Goal: Information Seeking & Learning: Find specific fact

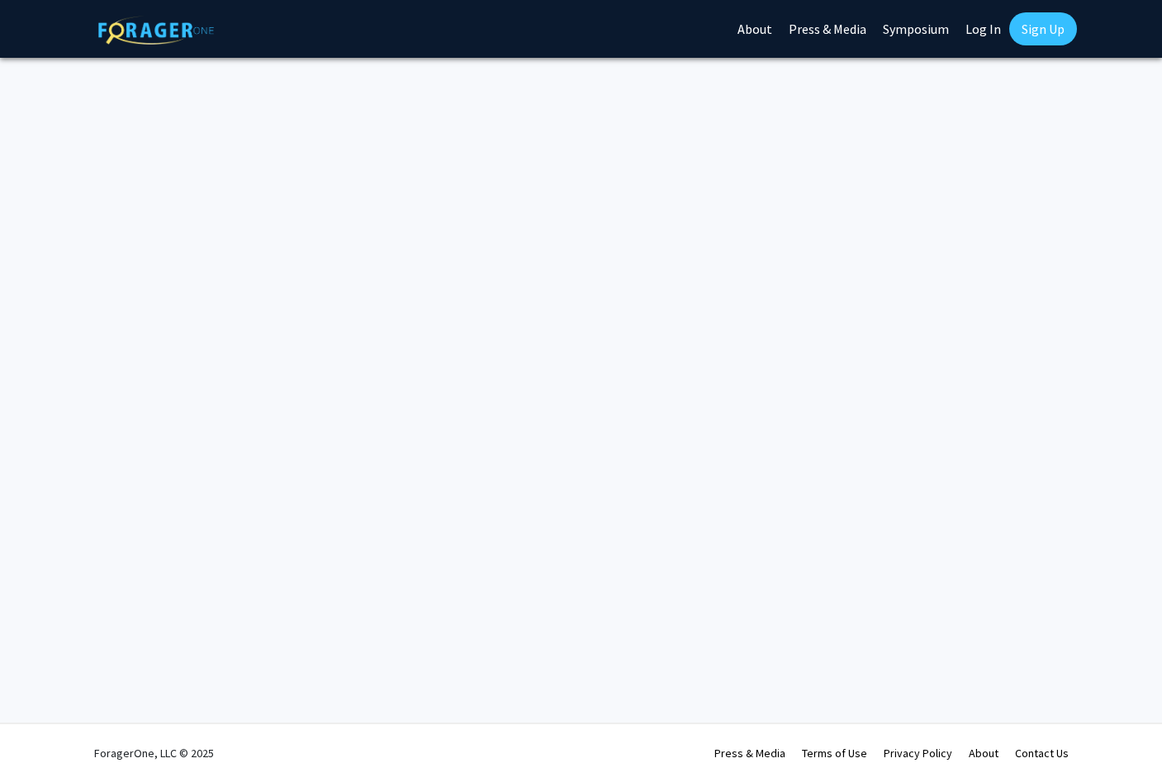
click at [990, 31] on link "Log In" at bounding box center [983, 29] width 52 height 58
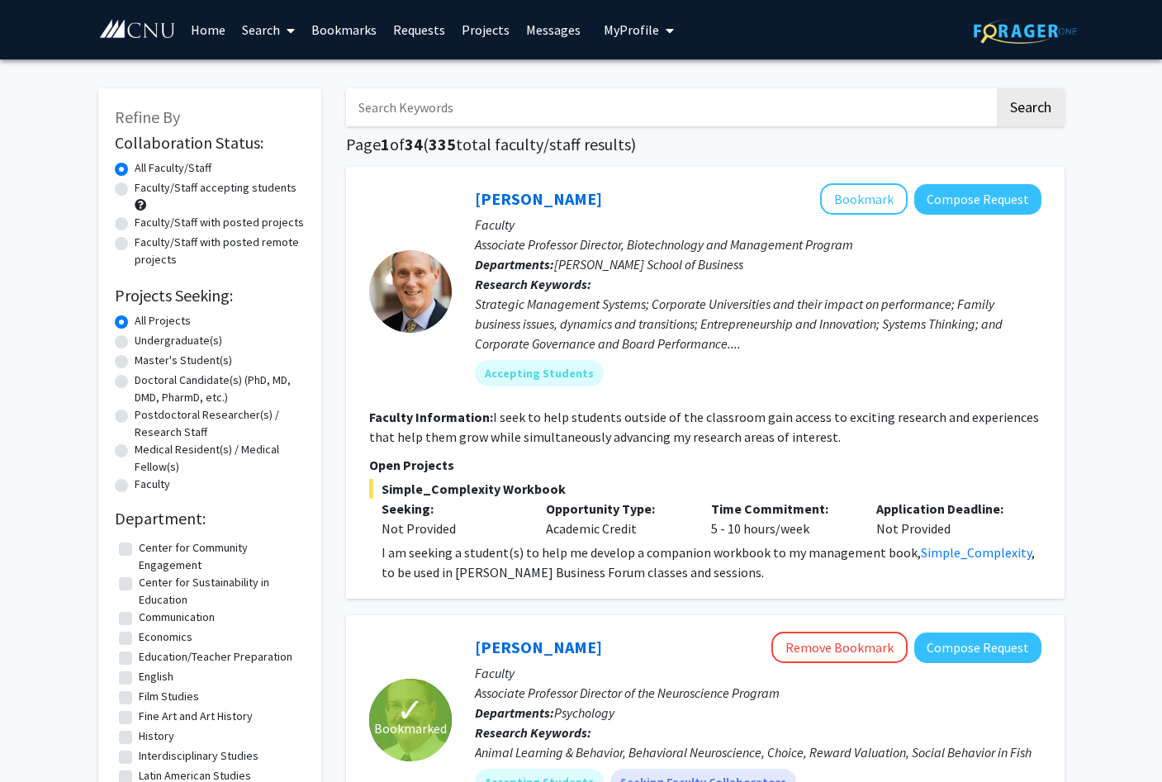
click at [646, 35] on span "My Profile" at bounding box center [631, 29] width 55 height 17
click at [675, 92] on span "View Profile" at bounding box center [707, 95] width 100 height 18
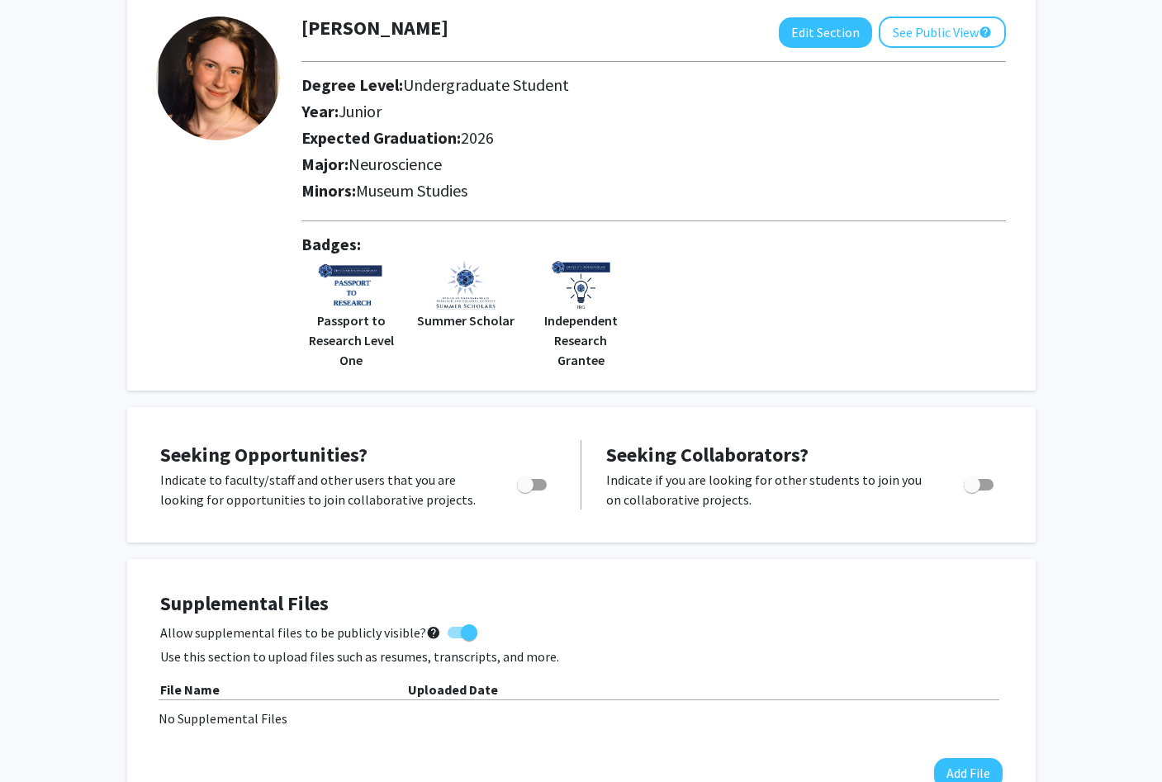
scroll to position [77, 0]
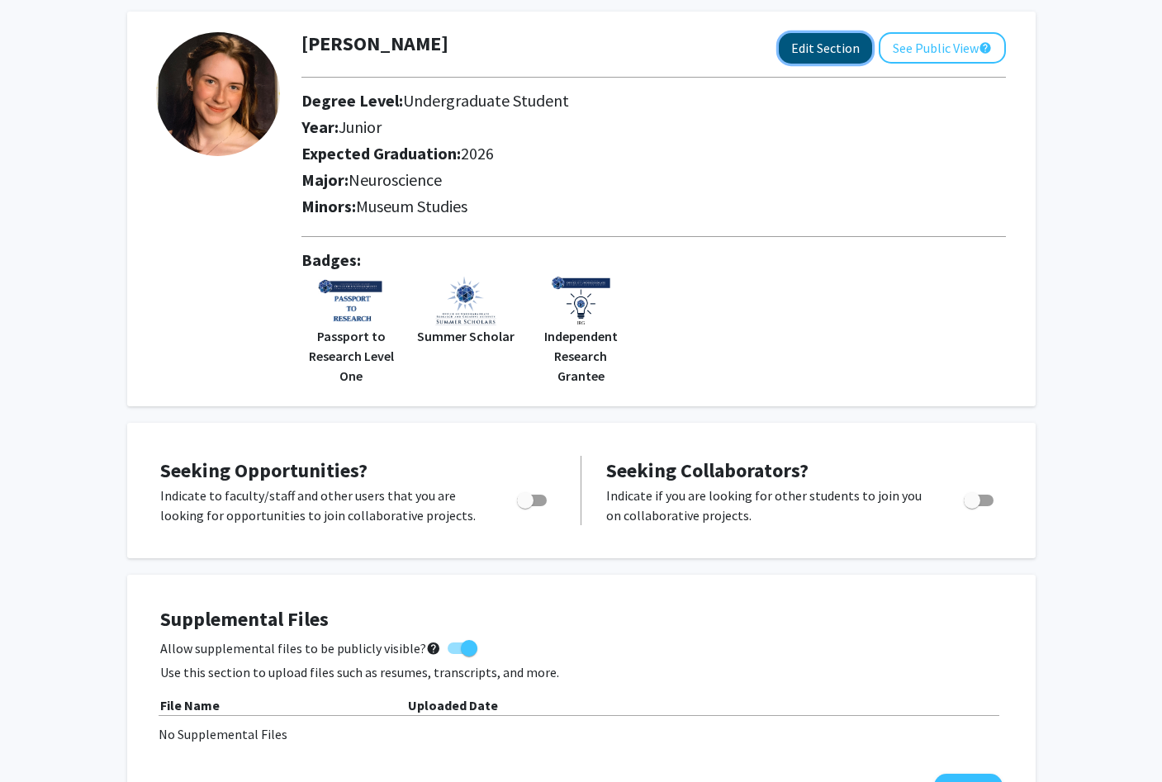
click at [804, 46] on button "Edit Section" at bounding box center [825, 48] width 93 height 31
select select "junior"
select select "2026"
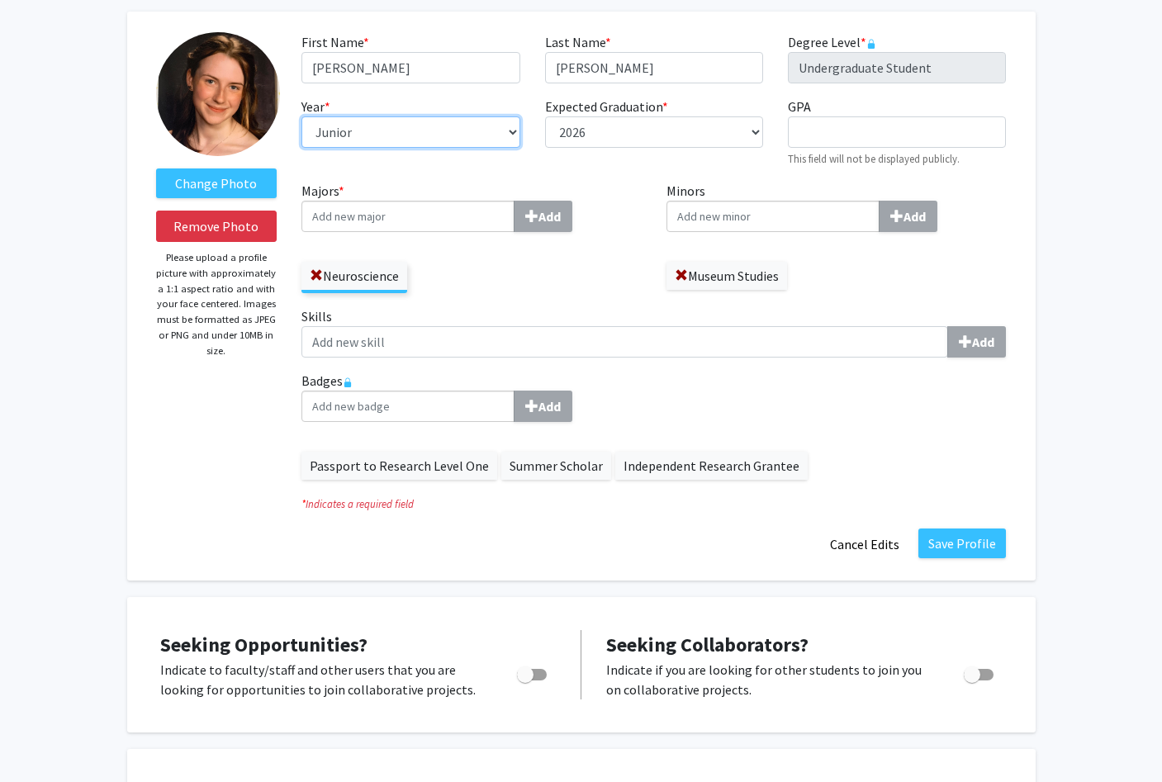
click at [466, 131] on select "--- First-year Sophomore Junior Senior Postbaccalaureate Certificate" at bounding box center [411, 131] width 218 height 31
select select "senior"
click at [515, 219] on input "Minors Add" at bounding box center [408, 216] width 213 height 31
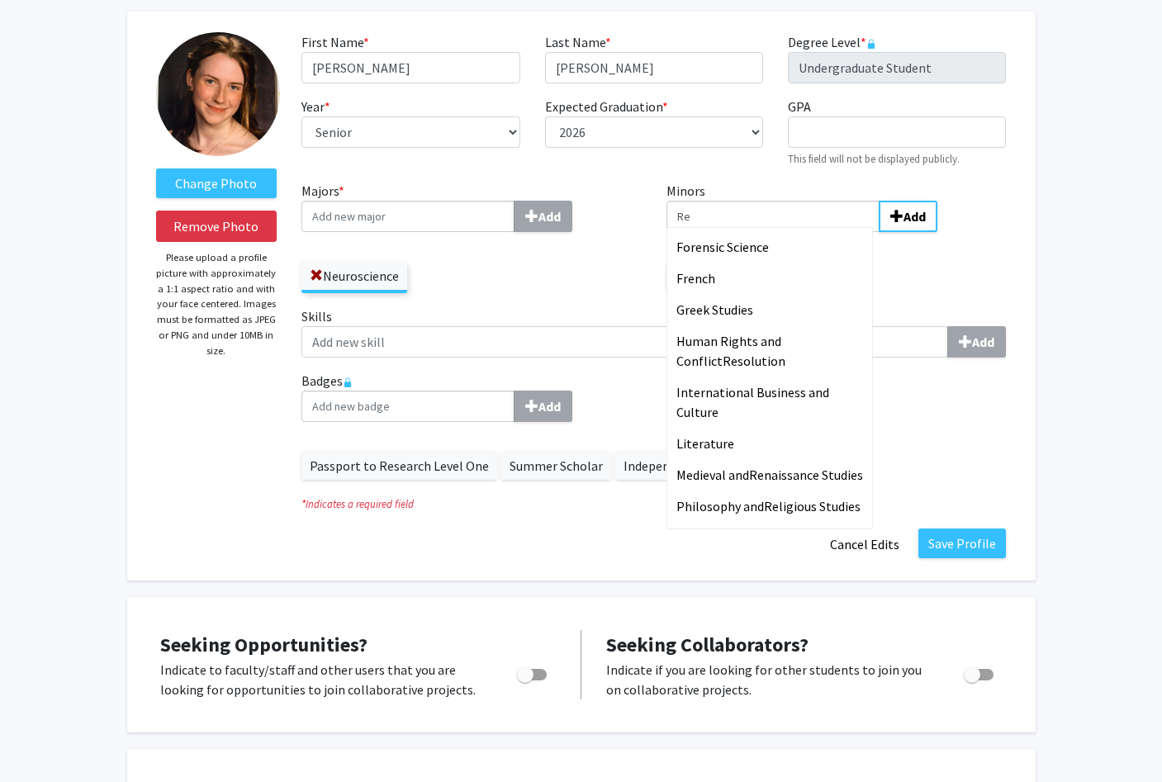
type input "R"
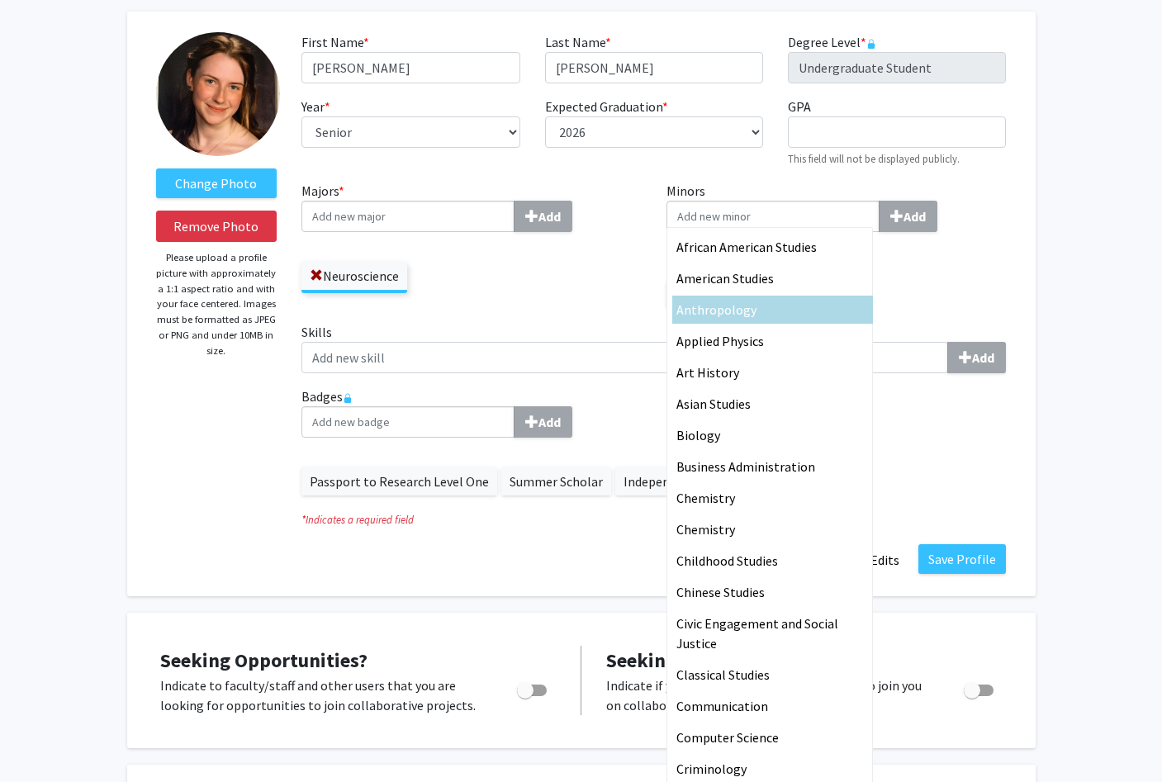
click at [977, 495] on fg-title-edit "First Name * required [PERSON_NAME] Last Name * required [PERSON_NAME] Degree L…" at bounding box center [654, 304] width 705 height 544
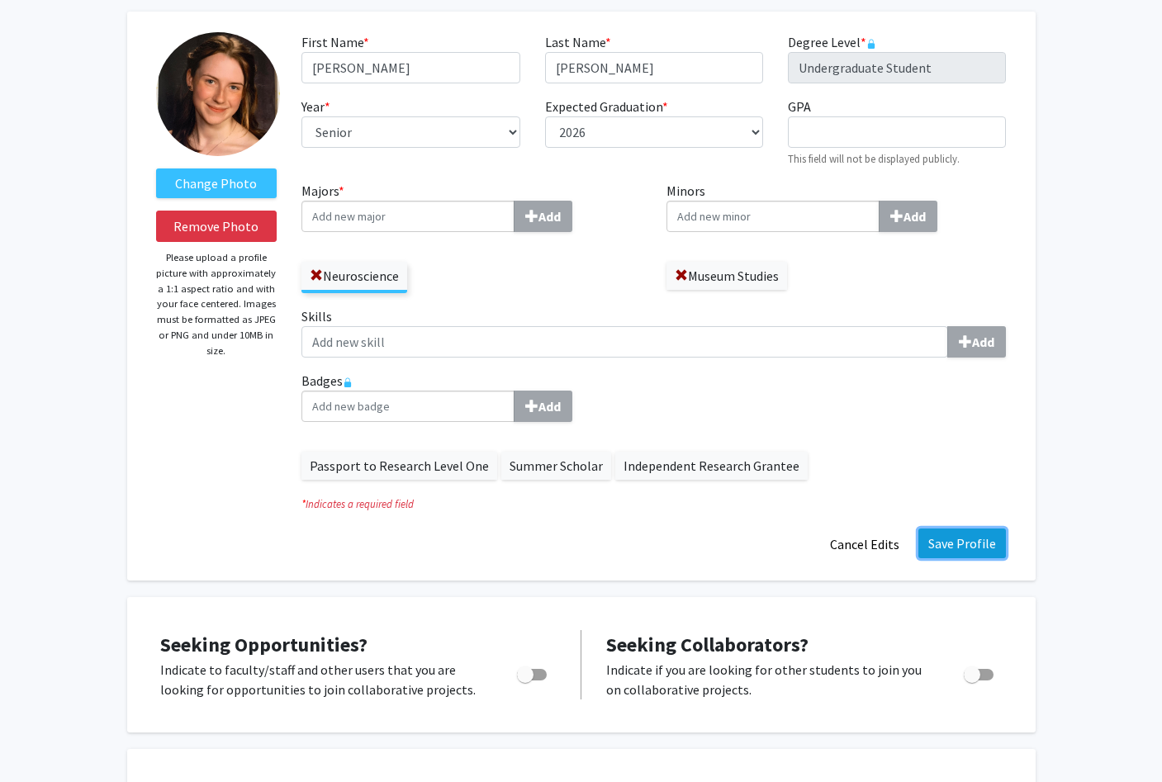
click at [962, 546] on button "Save Profile" at bounding box center [963, 544] width 88 height 30
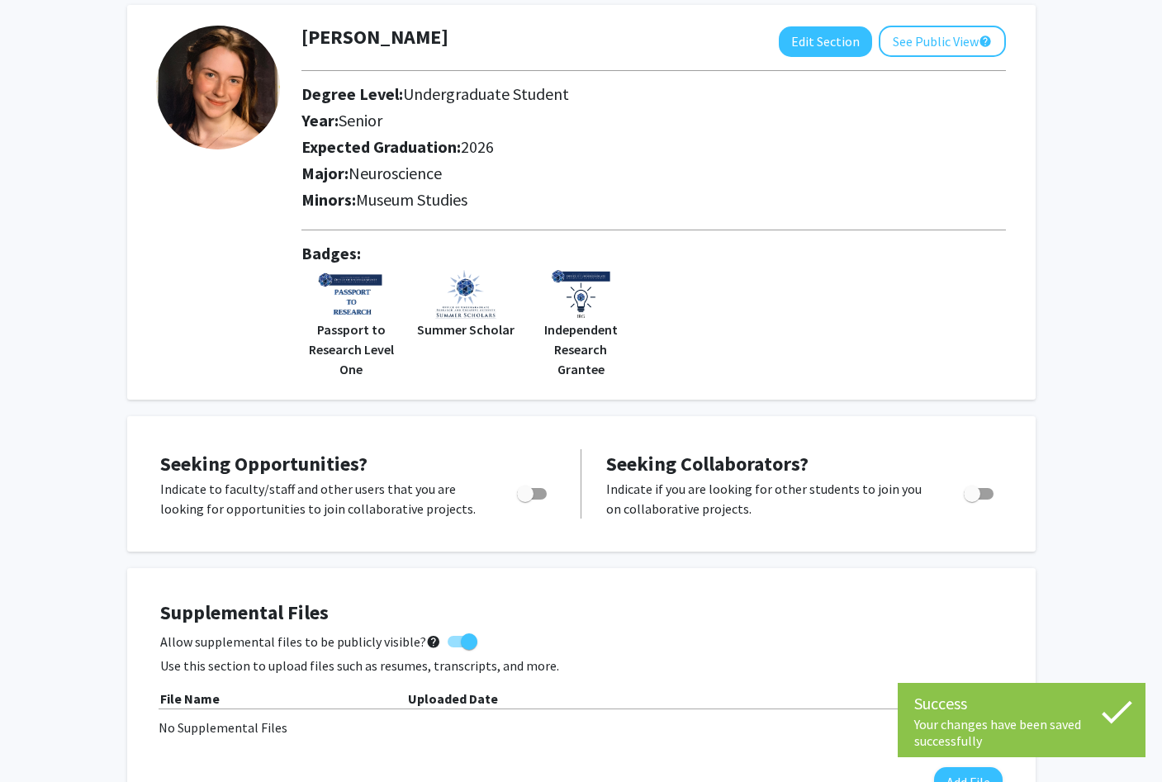
scroll to position [0, 0]
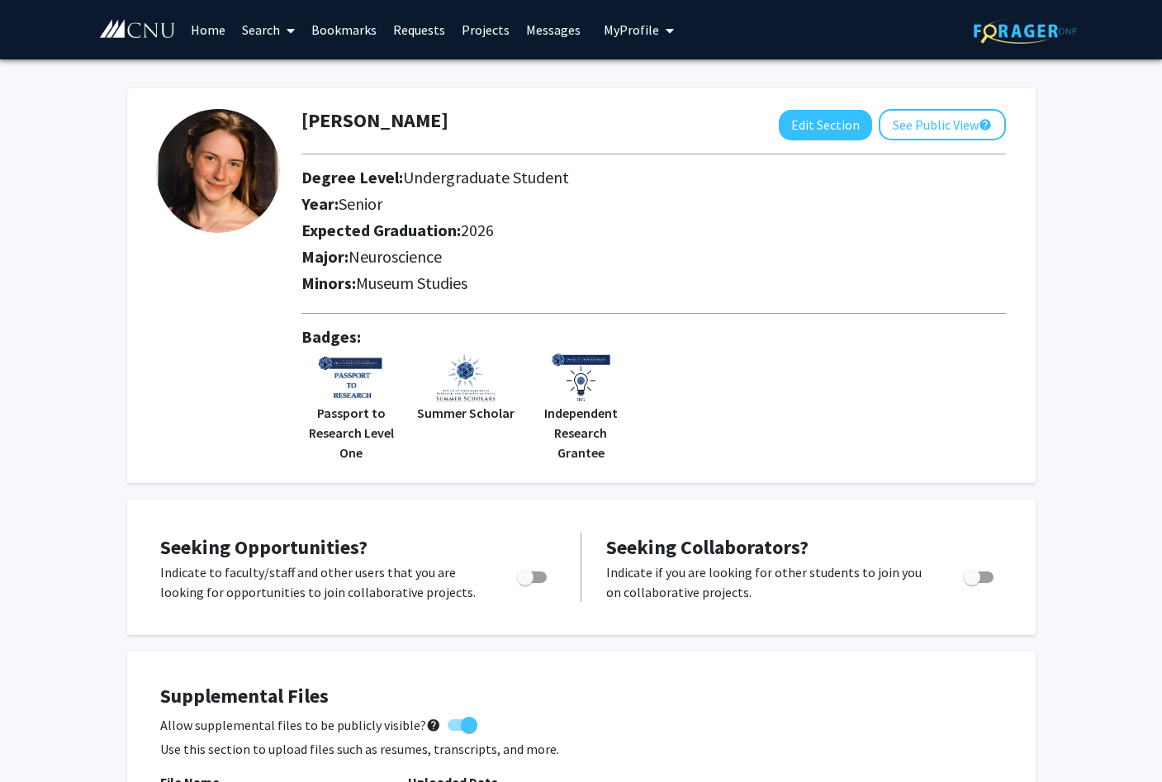
click at [197, 26] on link "Home" at bounding box center [208, 30] width 51 height 58
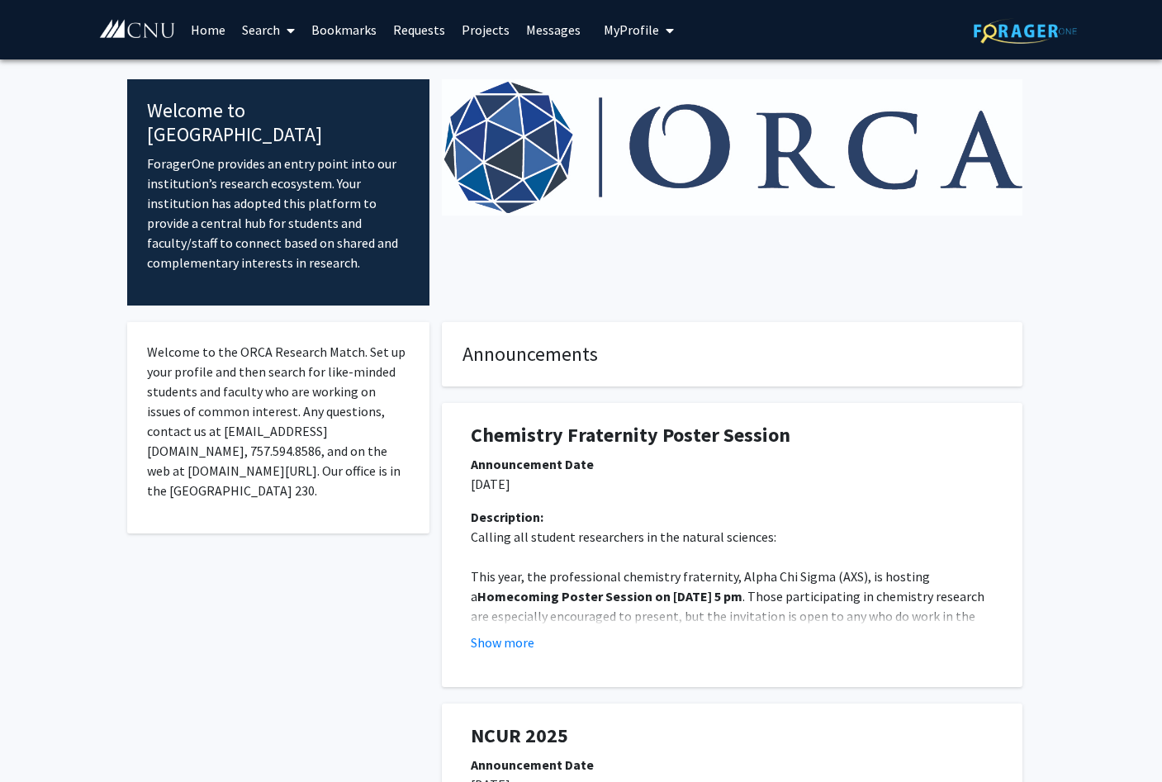
click at [629, 36] on span "My Profile" at bounding box center [631, 29] width 55 height 17
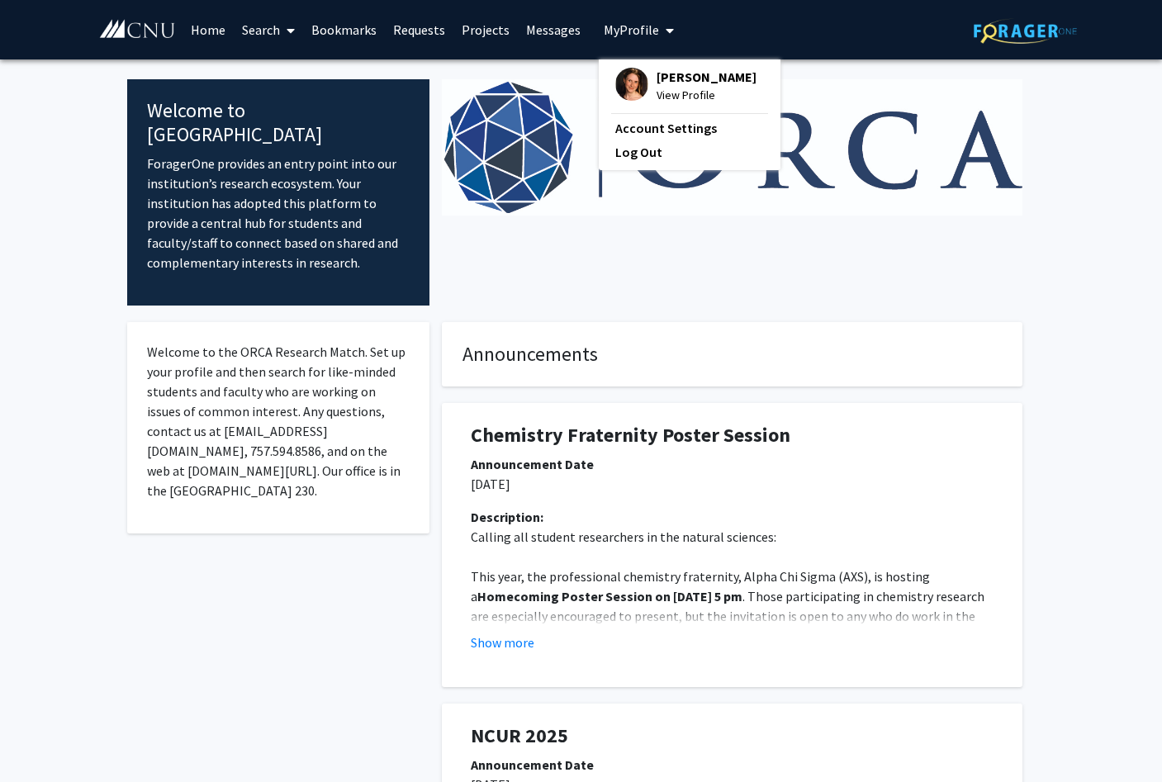
click at [465, 31] on link "Projects" at bounding box center [486, 30] width 64 height 58
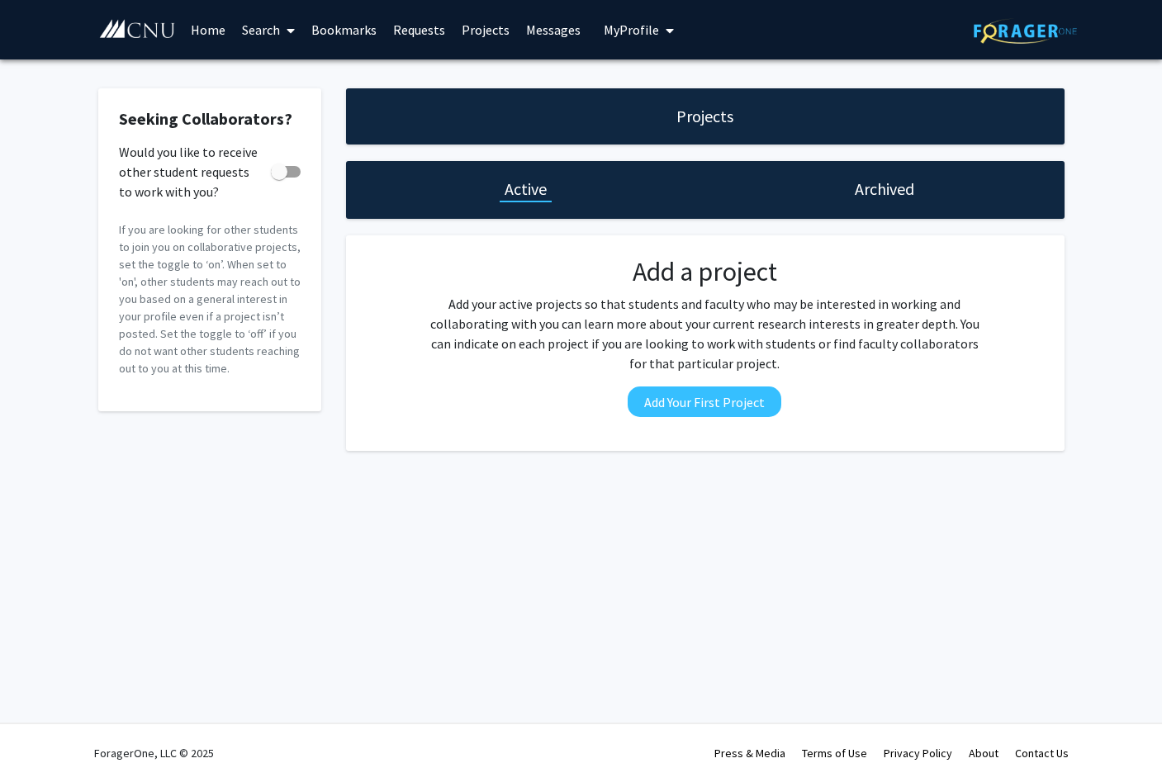
click at [400, 31] on link "Requests" at bounding box center [419, 30] width 69 height 58
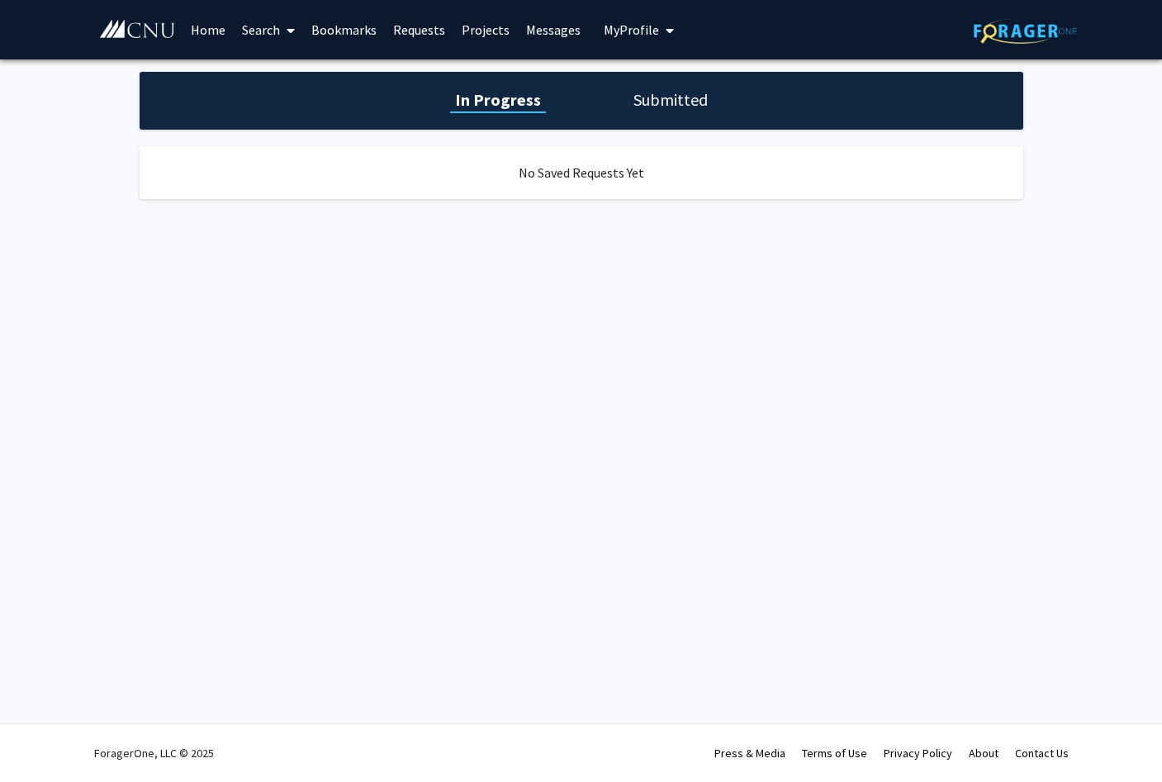
click at [355, 34] on link "Bookmarks" at bounding box center [344, 30] width 82 height 58
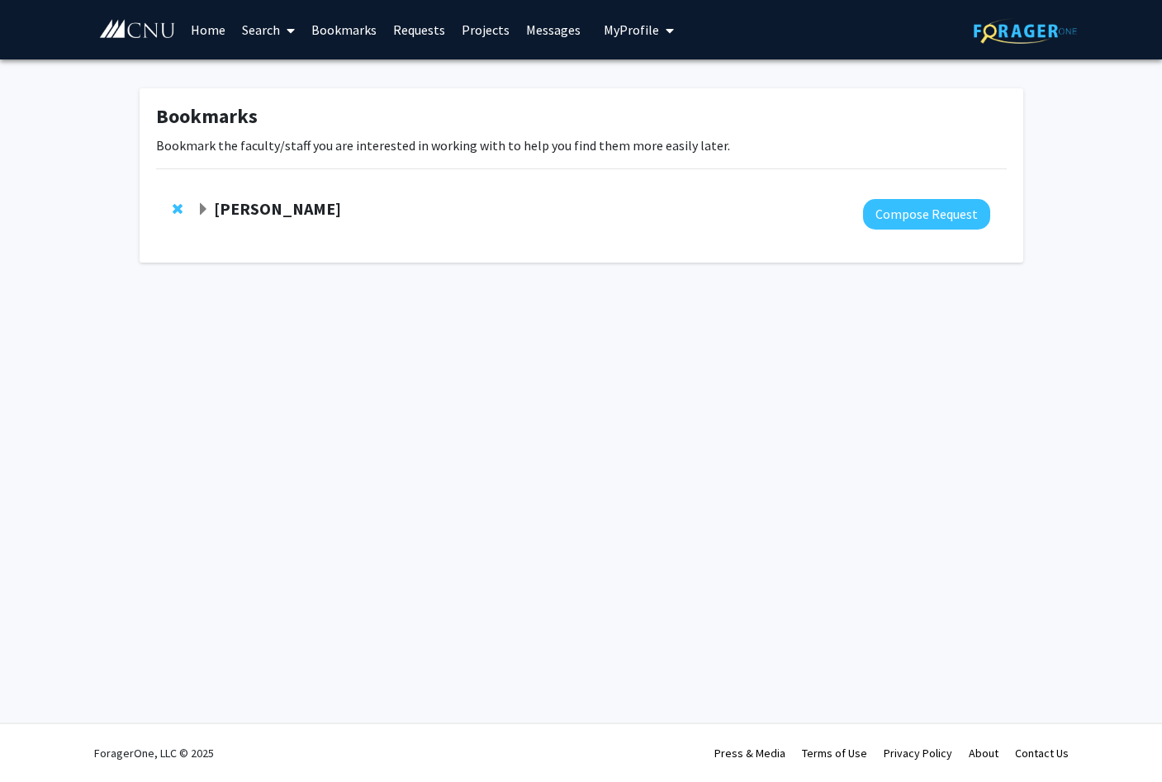
click at [278, 26] on link "Search" at bounding box center [268, 30] width 69 height 58
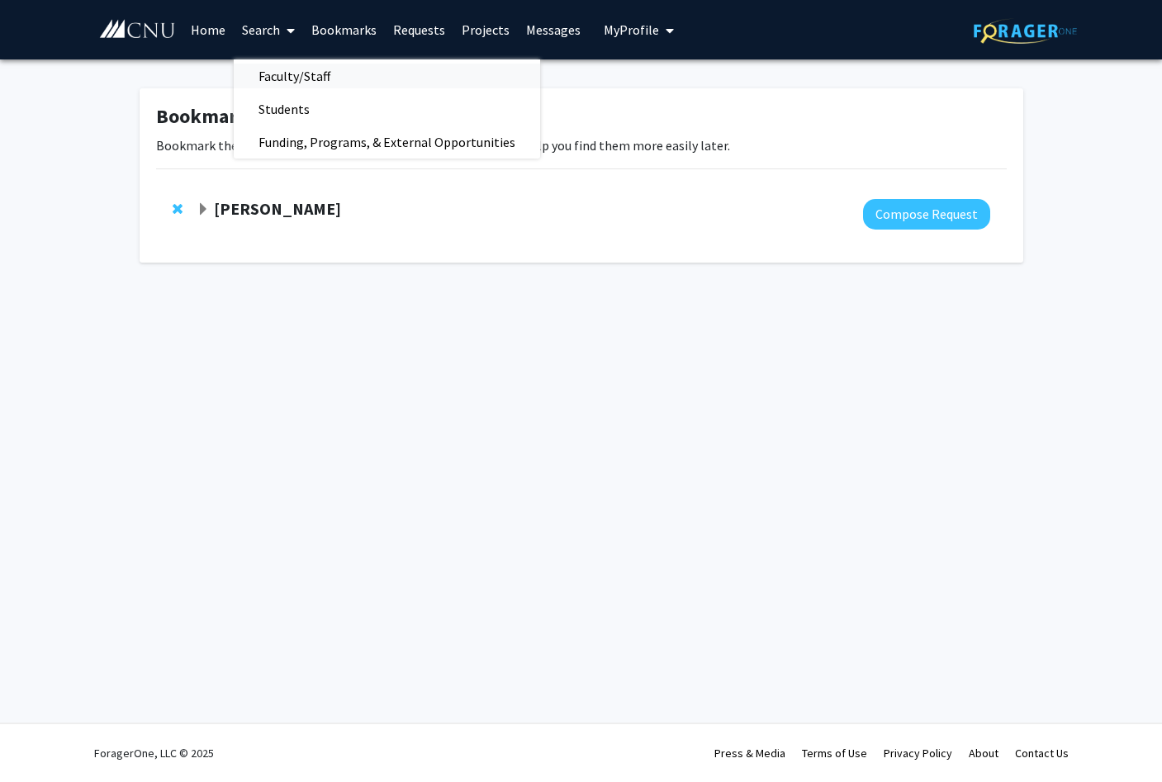
click at [311, 73] on span "Faculty/Staff" at bounding box center [294, 75] width 121 height 33
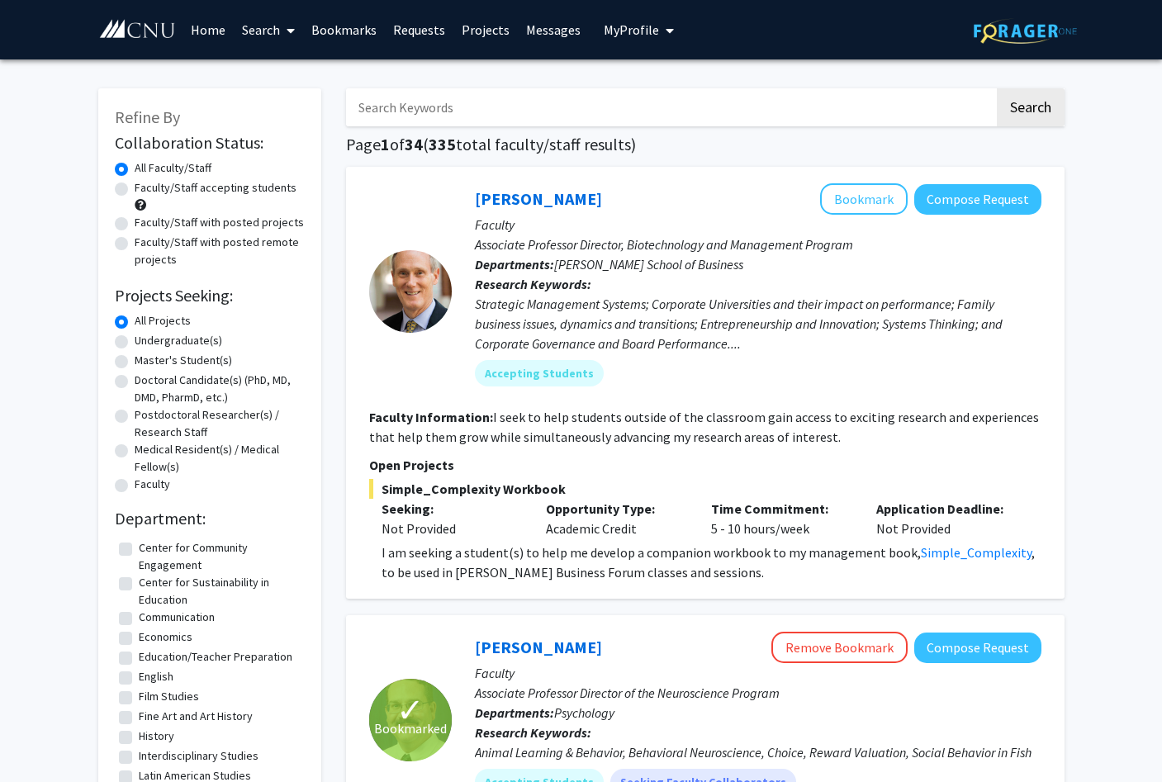
click at [433, 102] on input "Search Keywords" at bounding box center [670, 107] width 648 height 38
click at [997, 88] on button "Search" at bounding box center [1031, 107] width 68 height 38
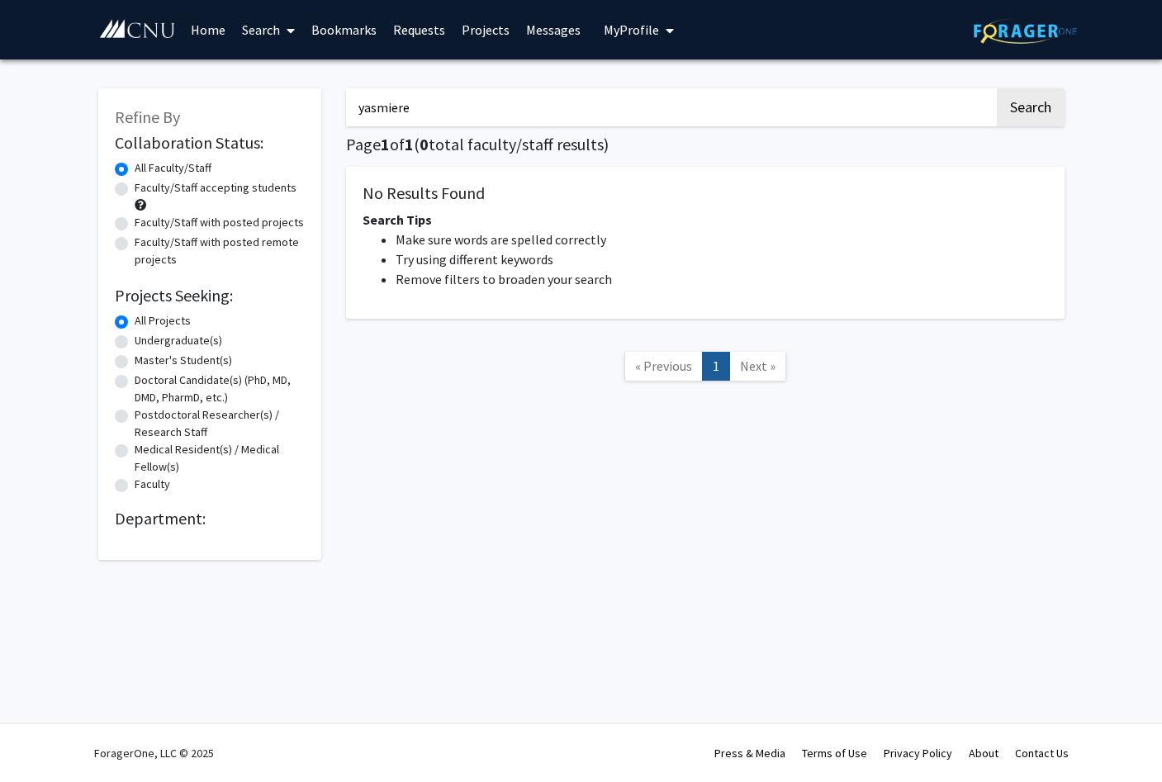
click at [381, 111] on input "yasmiere" at bounding box center [670, 107] width 648 height 38
type input "amber"
click at [997, 88] on button "Search" at bounding box center [1031, 107] width 68 height 38
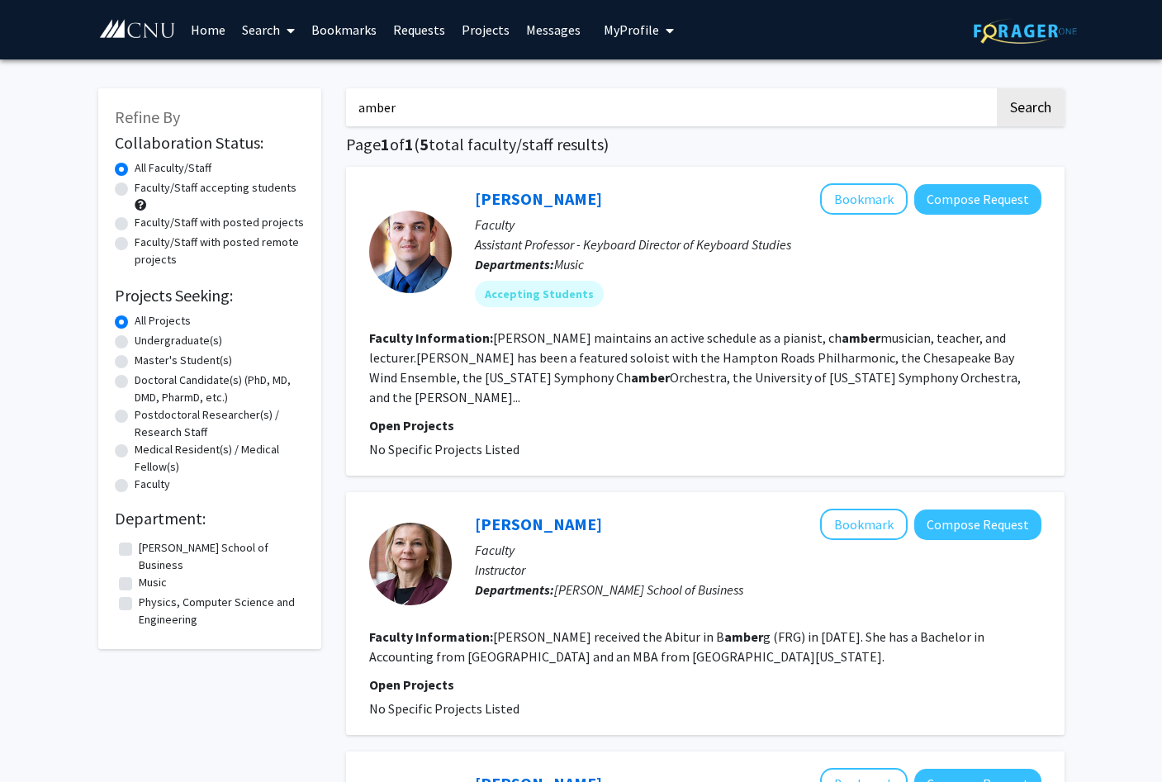
click at [254, 29] on link "Search" at bounding box center [268, 30] width 69 height 58
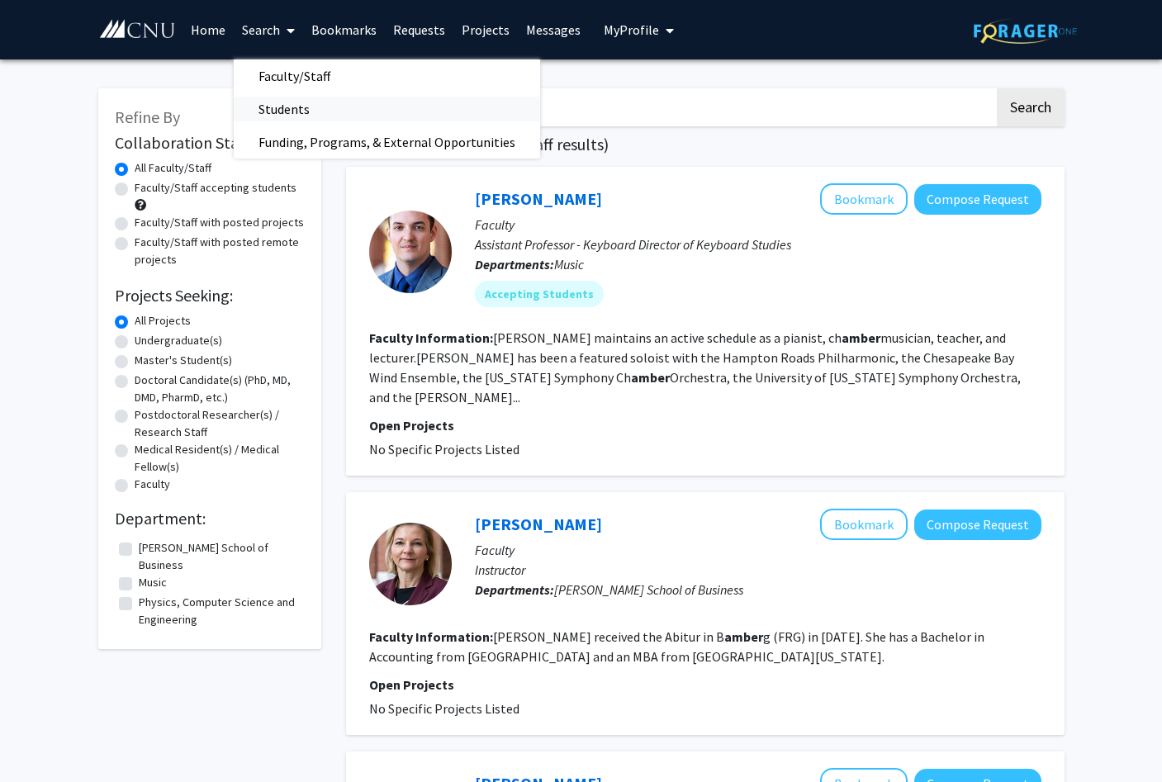
click at [305, 111] on span "Students" at bounding box center [284, 109] width 101 height 33
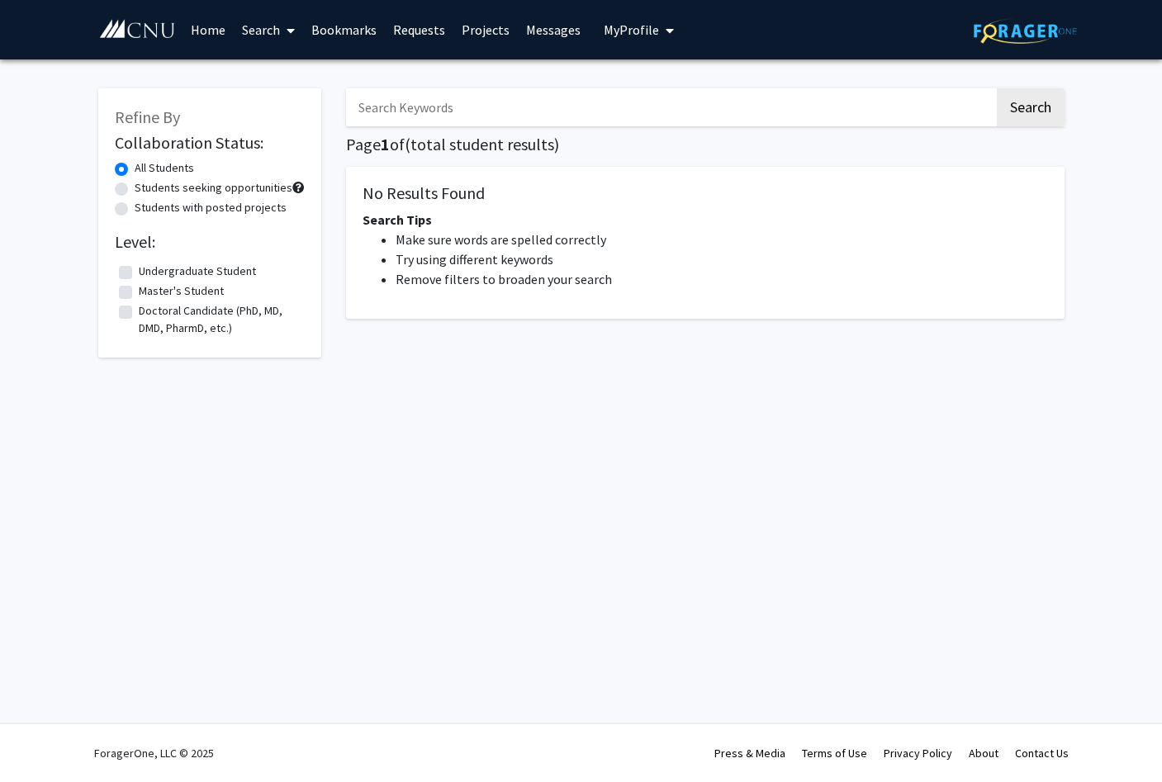
click at [454, 102] on input "Search Keywords" at bounding box center [670, 107] width 648 height 38
type input "amber"
click at [997, 88] on button "Search" at bounding box center [1031, 107] width 68 height 38
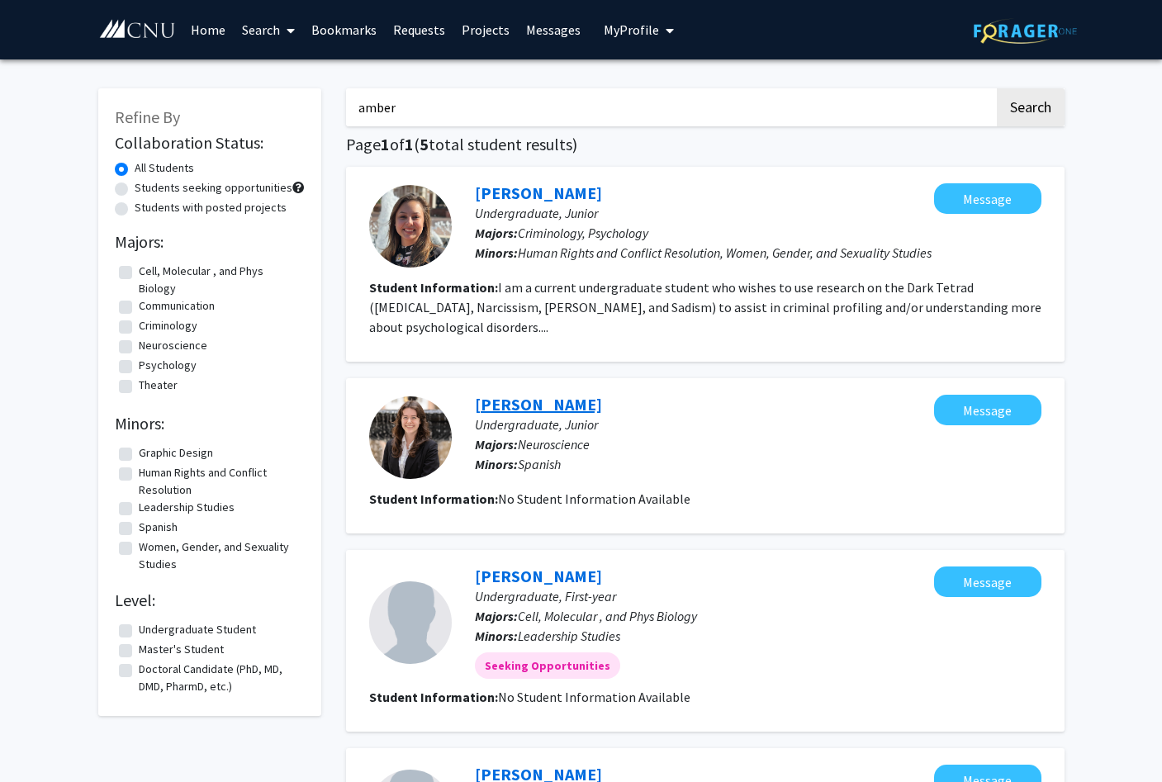
click at [538, 415] on link "[PERSON_NAME]" at bounding box center [538, 404] width 127 height 21
drag, startPoint x: 414, startPoint y: 103, endPoint x: 336, endPoint y: 107, distance: 77.8
click at [336, 107] on div "amber Search Page 1 of 1 ( 5 total student results) [PERSON_NAME] Undergraduate…" at bounding box center [705, 625] width 743 height 1106
type input "yasmiere"
click at [997, 88] on button "Search" at bounding box center [1031, 107] width 68 height 38
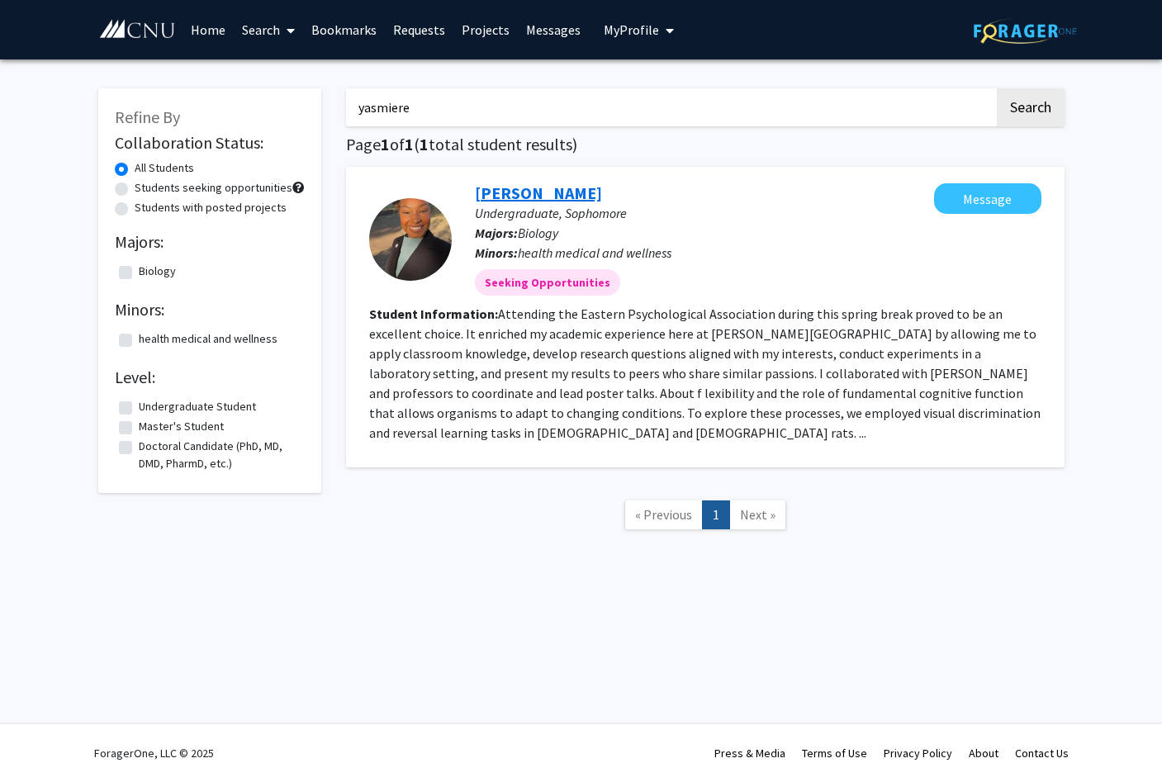
click at [567, 192] on link "[PERSON_NAME]" at bounding box center [538, 193] width 127 height 21
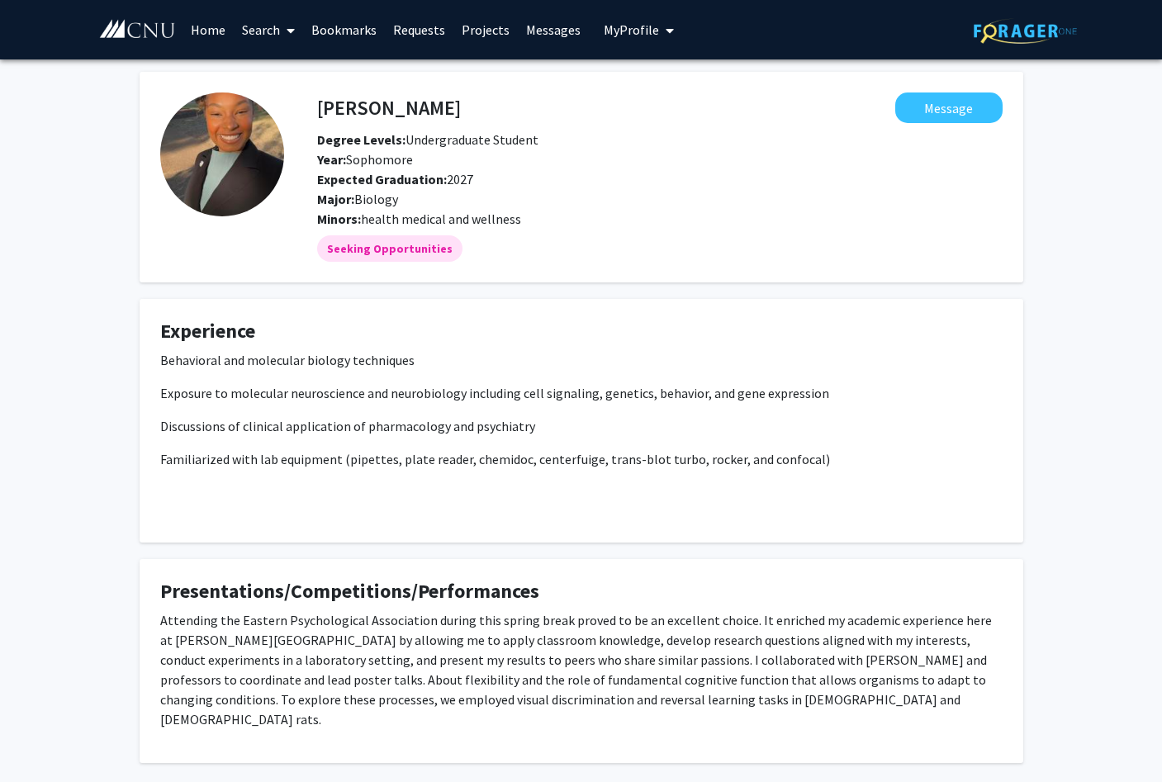
click at [229, 169] on img at bounding box center [222, 155] width 124 height 124
